Goal: Task Accomplishment & Management: Manage account settings

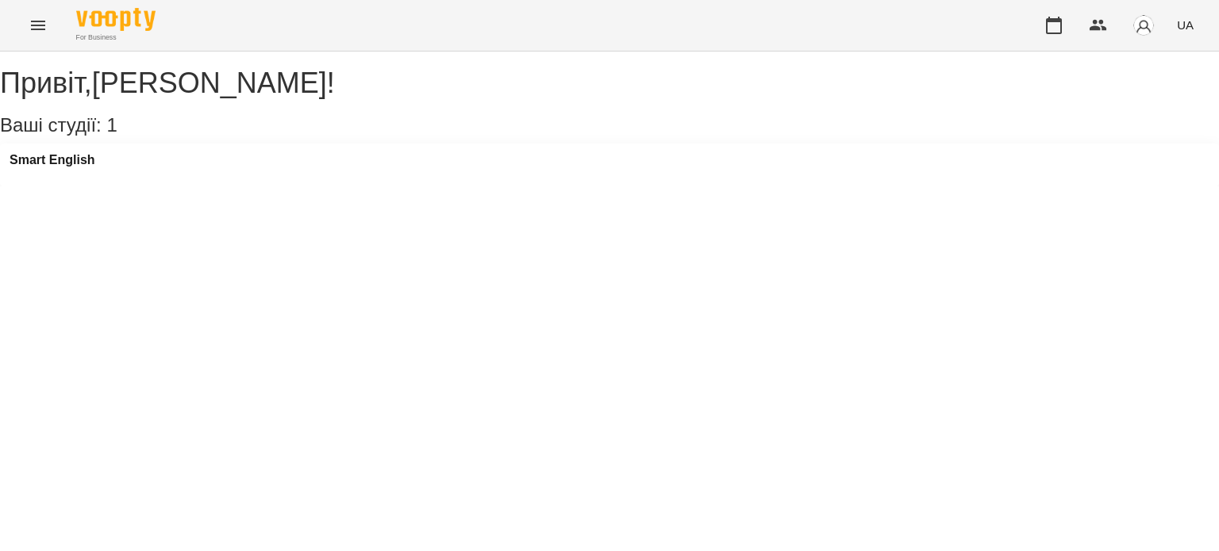
click at [40, 21] on icon "Menu" at bounding box center [38, 26] width 14 height 10
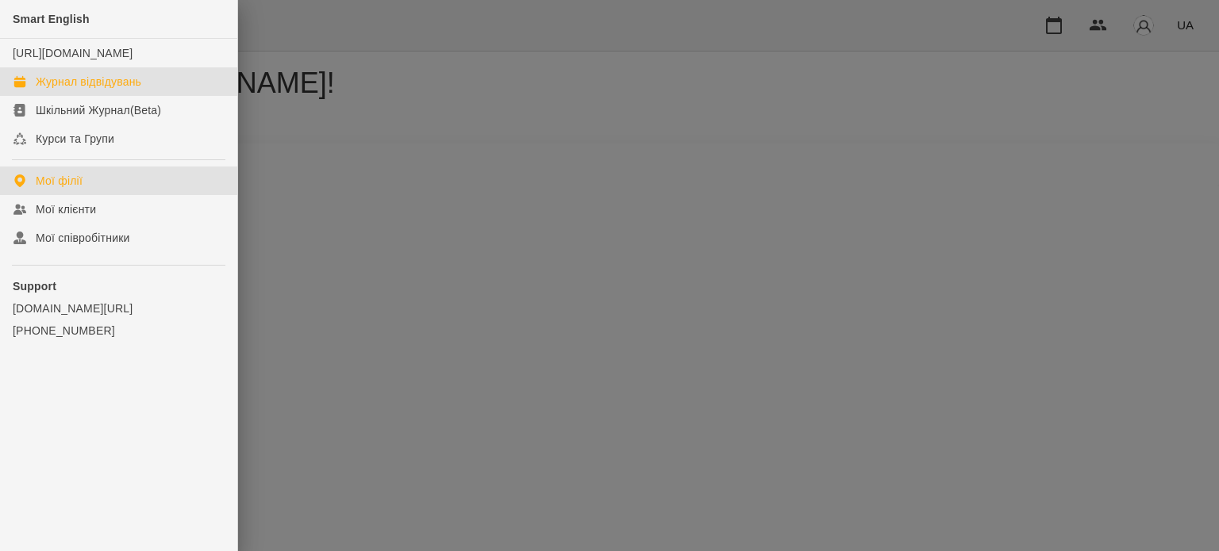
click at [63, 90] on div "Журнал відвідувань" at bounding box center [89, 82] width 106 height 16
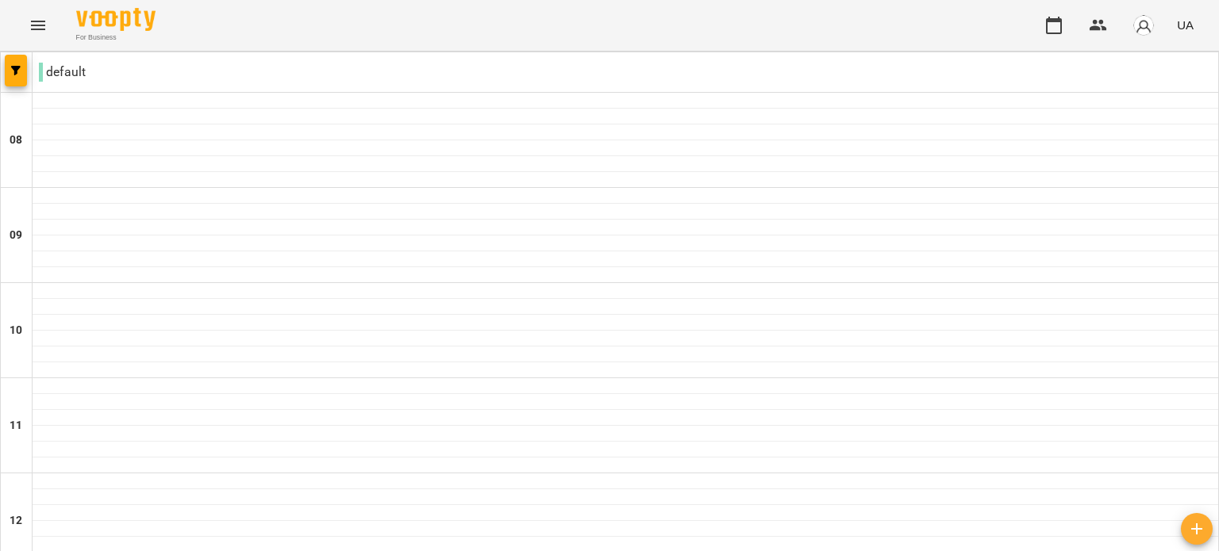
scroll to position [555, 0]
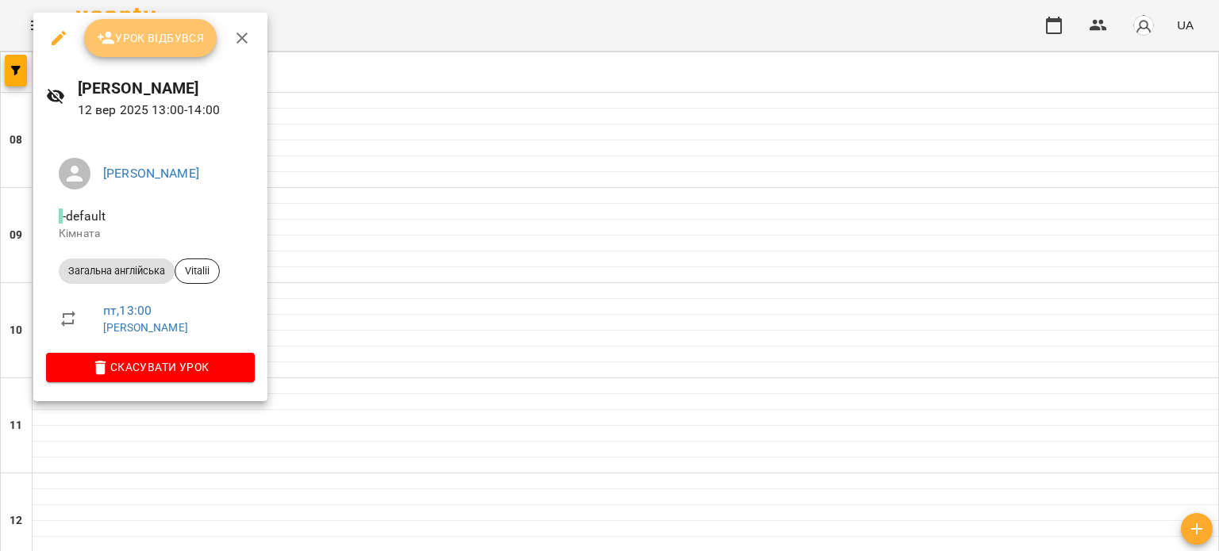
click at [152, 40] on span "Урок відбувся" at bounding box center [151, 38] width 108 height 19
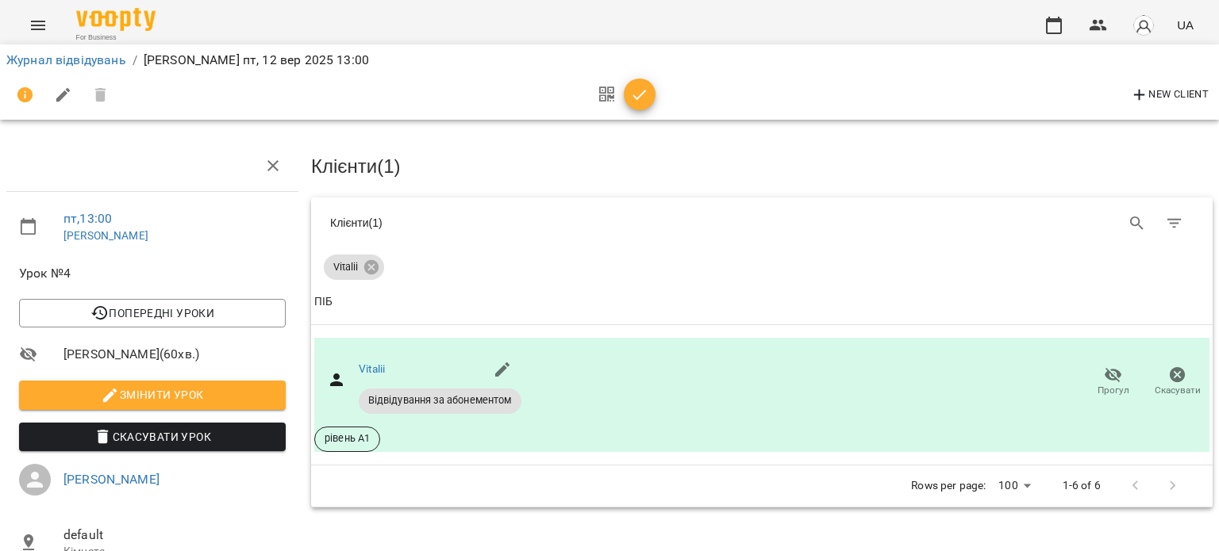
click at [642, 98] on icon "button" at bounding box center [639, 95] width 19 height 19
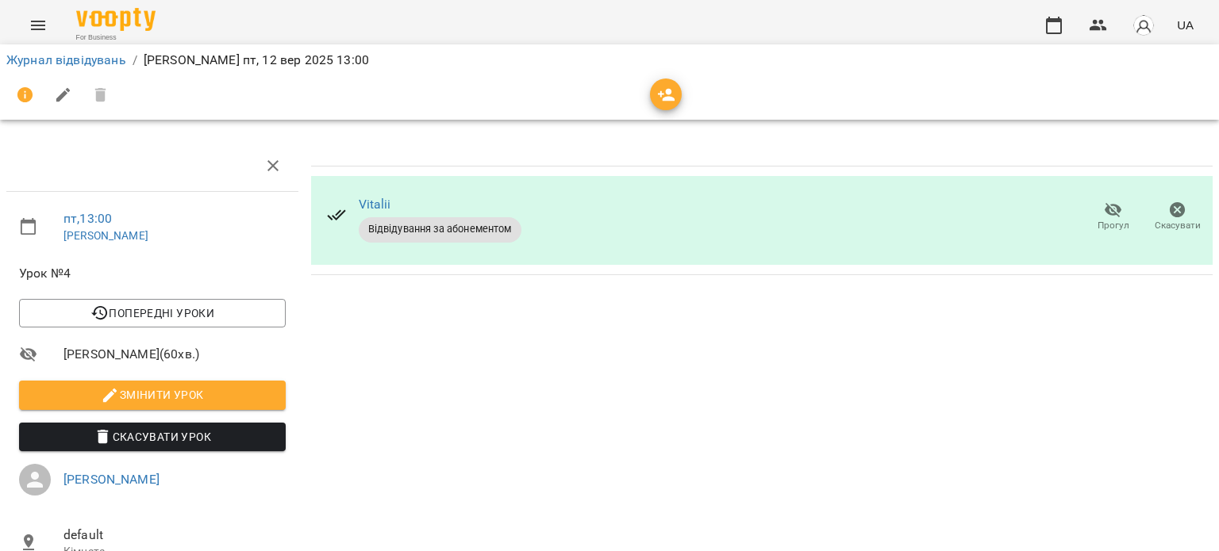
click at [26, 21] on button "Menu" at bounding box center [38, 25] width 38 height 38
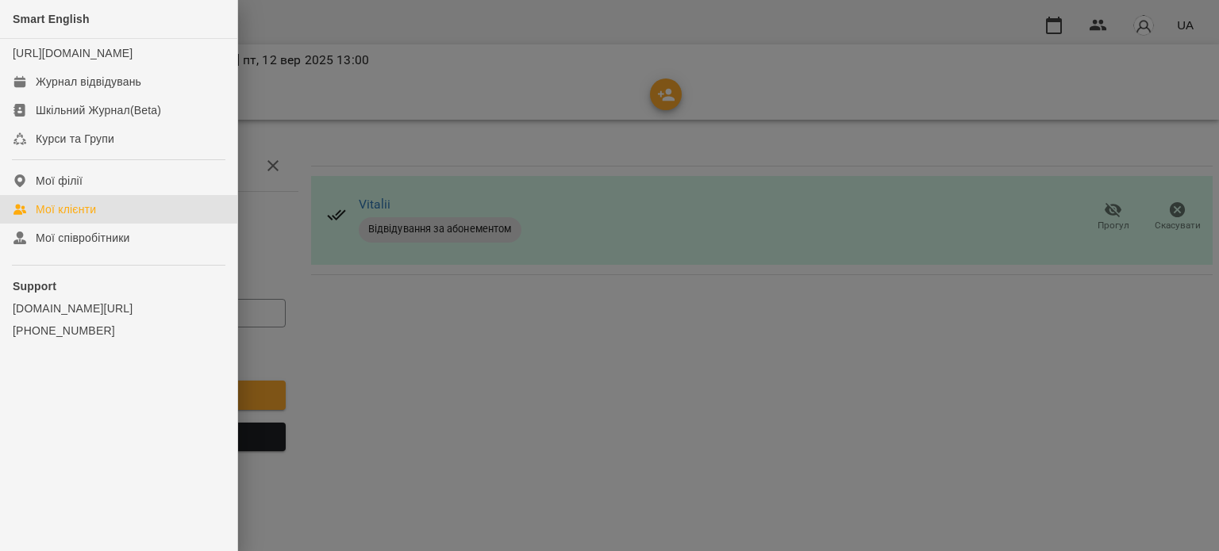
click at [90, 217] on div "Мої клієнти" at bounding box center [66, 210] width 60 height 16
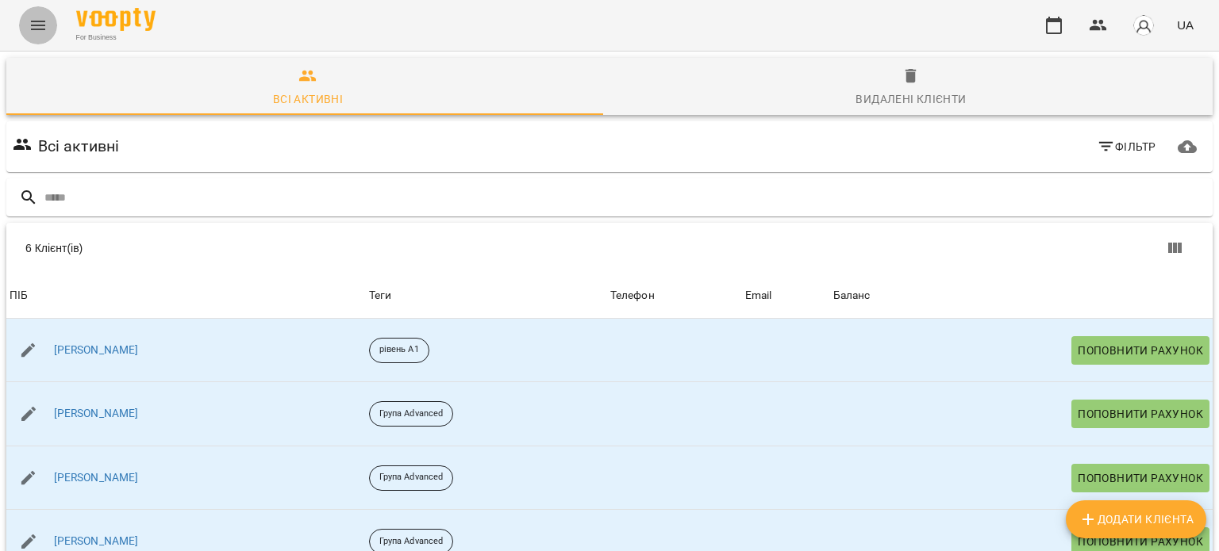
click at [41, 25] on icon "Menu" at bounding box center [38, 25] width 19 height 19
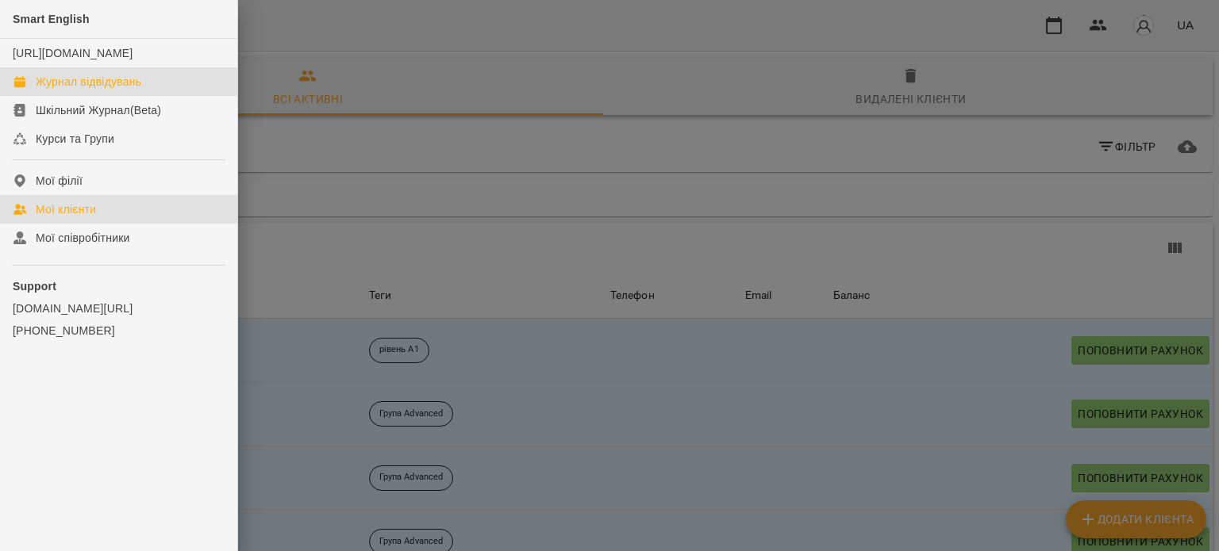
click at [71, 90] on div "Журнал відвідувань" at bounding box center [89, 82] width 106 height 16
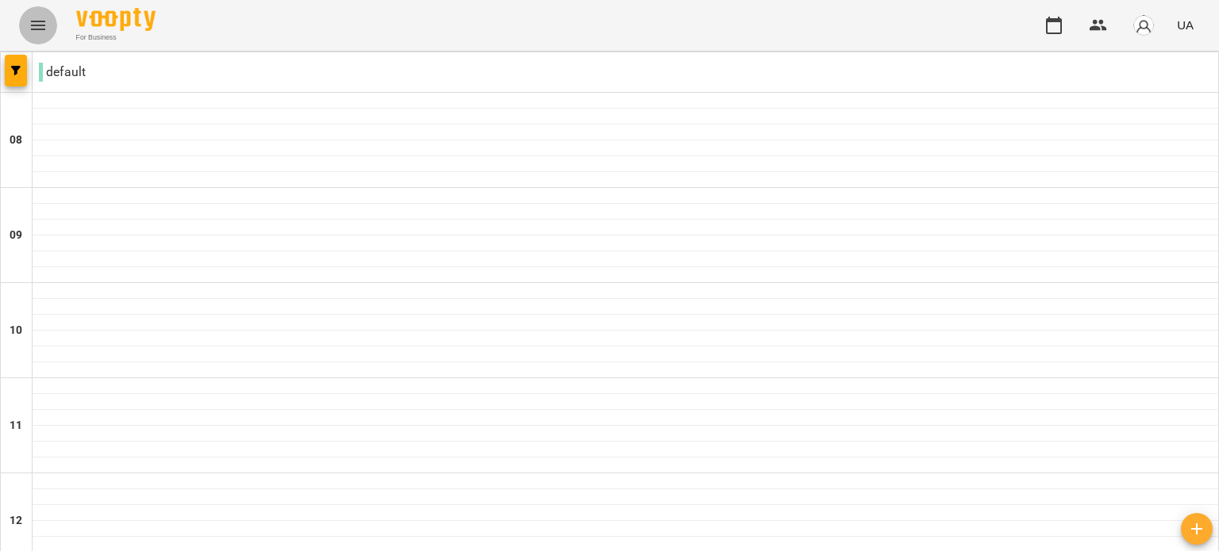
click at [38, 25] on icon "Menu" at bounding box center [38, 26] width 14 height 10
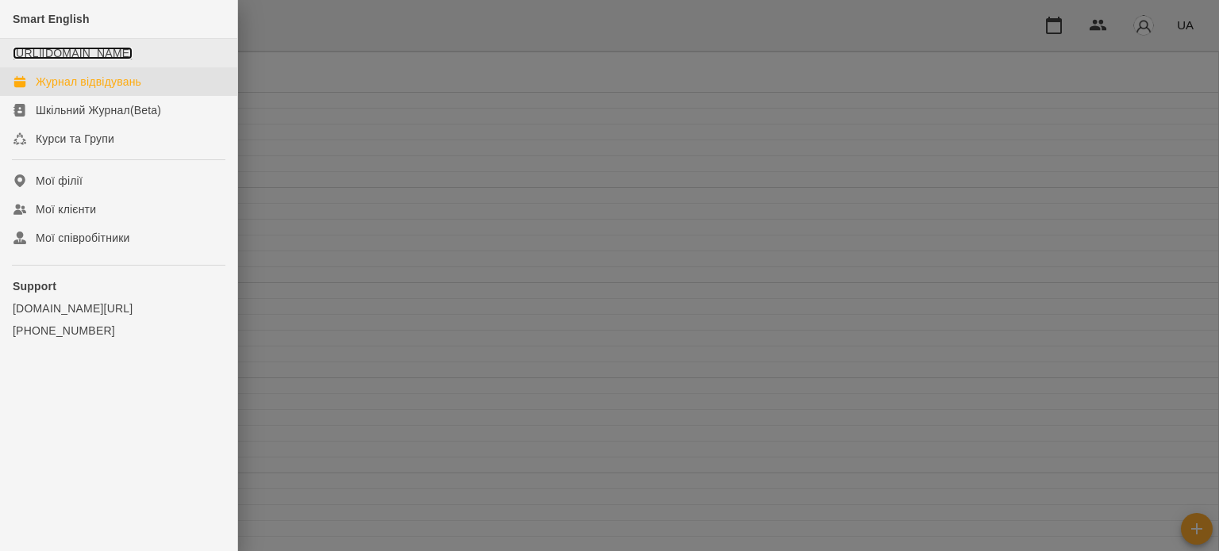
click at [81, 55] on link "[URL][DOMAIN_NAME]" at bounding box center [73, 53] width 120 height 13
click at [83, 90] on div "Журнал відвідувань" at bounding box center [89, 82] width 106 height 16
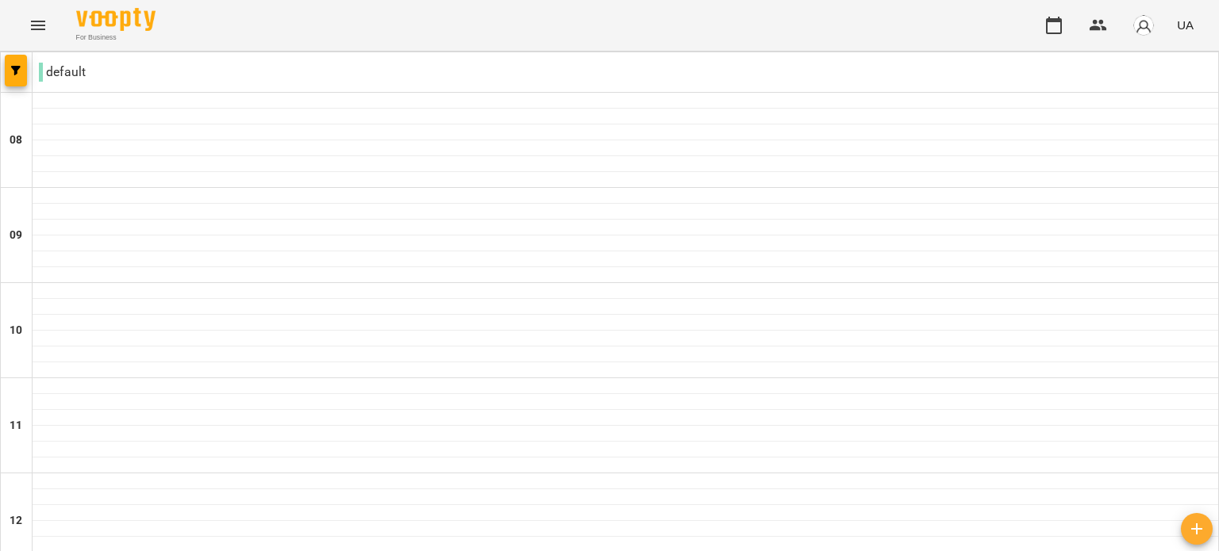
scroll to position [397, 0]
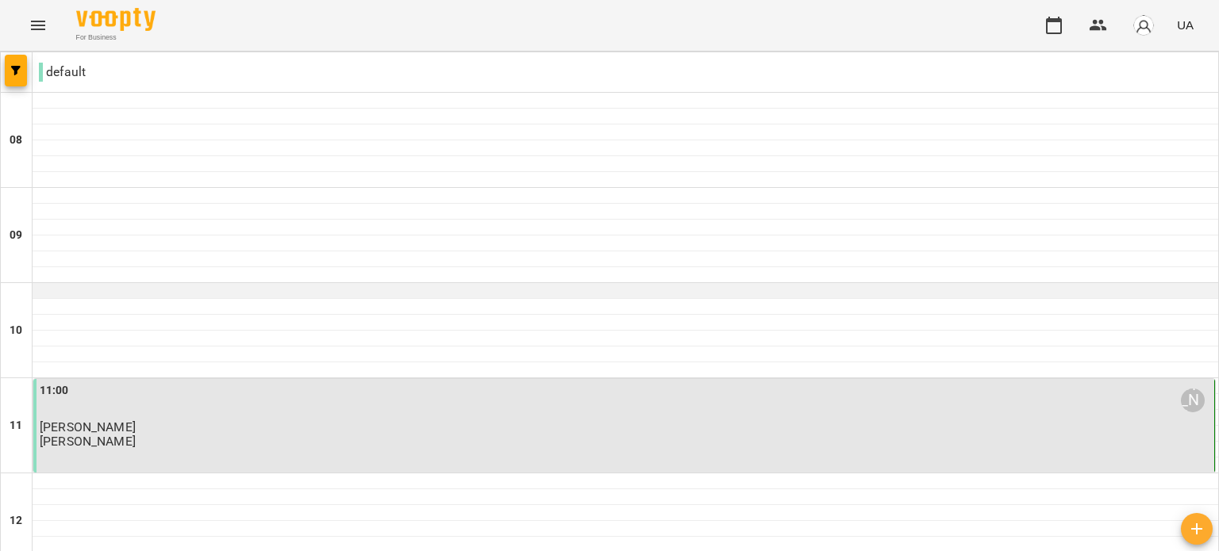
scroll to position [0, 0]
